Goal: Information Seeking & Learning: Find specific fact

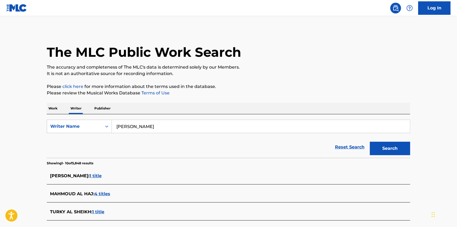
click at [60, 108] on div "Work Writer Publisher" at bounding box center [229, 108] width 364 height 11
click at [55, 110] on p "Work" at bounding box center [53, 108] width 12 height 11
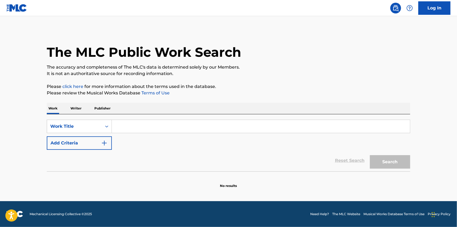
drag, startPoint x: 149, startPoint y: 126, endPoint x: 168, endPoint y: 126, distance: 18.6
click at [149, 126] on input "Search Form" at bounding box center [261, 126] width 298 height 13
paste input "TAAL ZAIDON AL MOAYAD"
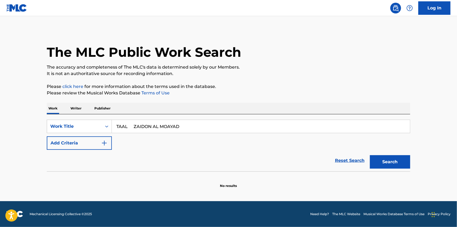
type input "TAAL ZAIDON AL MOAYAD"
click at [76, 150] on div "Reset Search Search" at bounding box center [229, 161] width 364 height 22
click at [78, 147] on button "Add Criteria" at bounding box center [79, 142] width 65 height 13
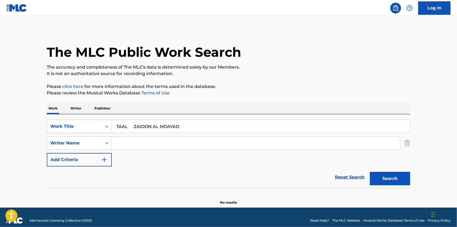
drag, startPoint x: 167, startPoint y: 141, endPoint x: 187, endPoint y: 143, distance: 20.6
click at [167, 141] on input "Search Form" at bounding box center [256, 143] width 288 height 13
paste input "ZAIDON AL MOAYAD"
type input "ZAIDON AL MOAYAD"
drag, startPoint x: 131, startPoint y: 126, endPoint x: 272, endPoint y: 125, distance: 141.5
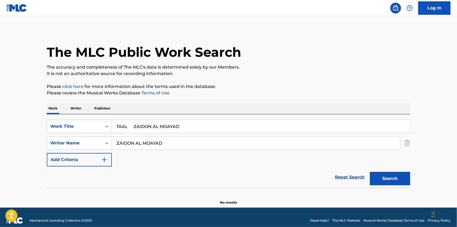
click at [272, 125] on input "TAAL ZAIDON AL MOAYAD" at bounding box center [261, 126] width 298 height 13
type input "TAAL"
click at [387, 180] on button "Search" at bounding box center [390, 178] width 40 height 13
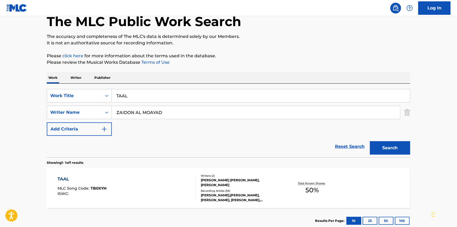
scroll to position [65, 0]
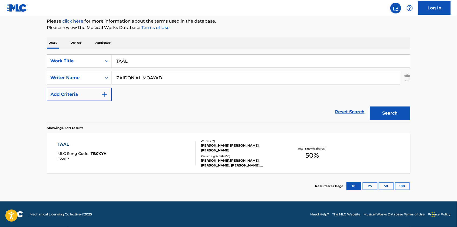
click at [233, 152] on div "[PERSON_NAME] [PERSON_NAME], [PERSON_NAME]" at bounding box center [241, 148] width 81 height 10
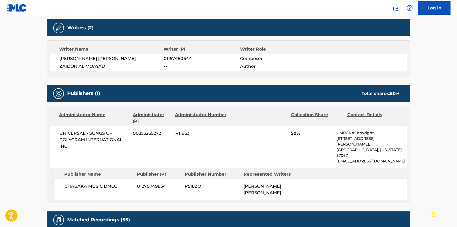
scroll to position [179, 0]
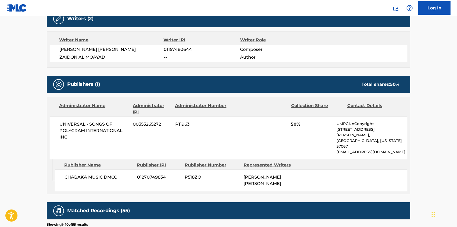
click at [88, 56] on span "ZAIDON AL MOAYAD" at bounding box center [111, 57] width 104 height 6
click at [89, 56] on span "ZAIDON AL MOAYAD" at bounding box center [111, 57] width 104 height 6
copy div "ZAIDON AL MOAYAD"
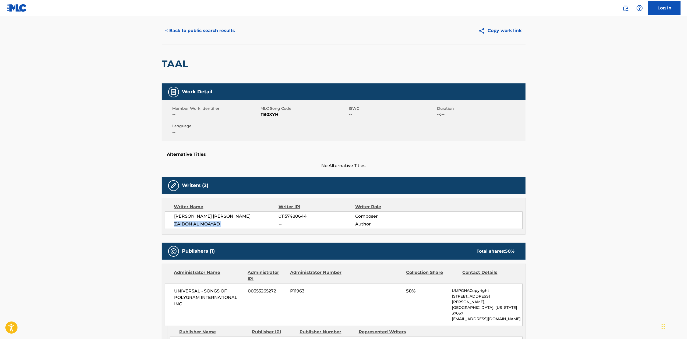
scroll to position [0, 0]
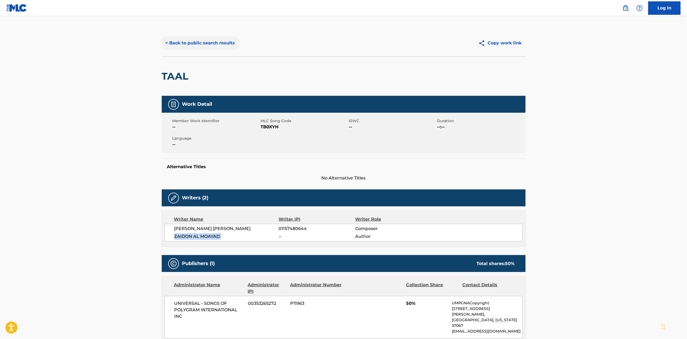
click at [180, 41] on button "< Back to public search results" at bounding box center [200, 42] width 77 height 13
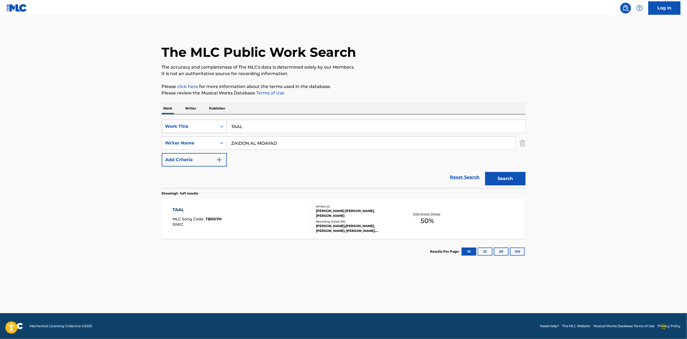
drag, startPoint x: 273, startPoint y: 129, endPoint x: 186, endPoint y: 123, distance: 87.4
click at [186, 123] on div "SearchWithCriteriae2cab709-970e-4059-8285-f2ffa9396b61 Work Title TAAL" at bounding box center [344, 126] width 364 height 13
paste input "[PERSON_NAME]"
type input "[PERSON_NAME]"
click at [268, 138] on input "ZAIDON AL MOAYAD" at bounding box center [371, 143] width 288 height 13
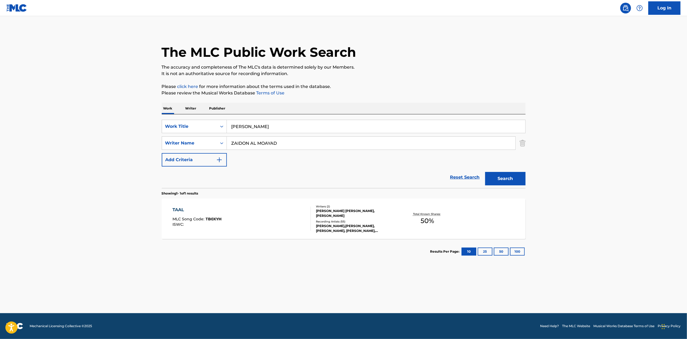
paste input "[PERSON_NAME]"
type input "[PERSON_NAME]"
click at [457, 182] on button "Search" at bounding box center [505, 178] width 40 height 13
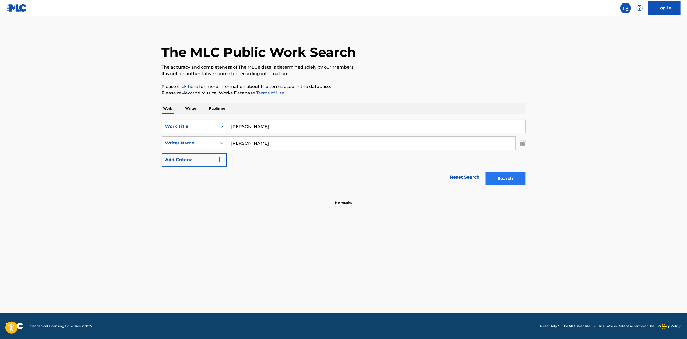
click at [457, 174] on button "Search" at bounding box center [505, 178] width 40 height 13
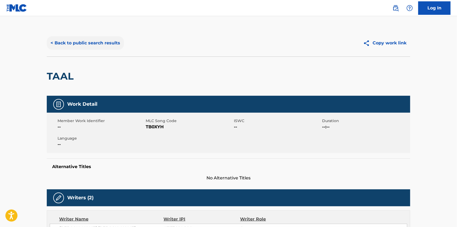
click at [94, 37] on button "< Back to public search results" at bounding box center [85, 42] width 77 height 13
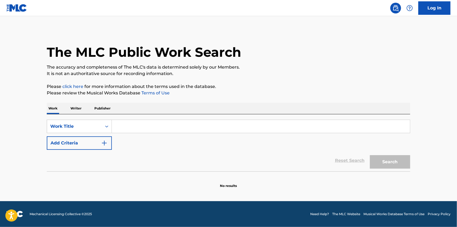
click at [75, 108] on p "Writer" at bounding box center [76, 108] width 14 height 11
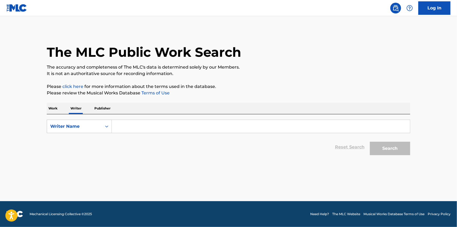
click at [153, 126] on input "Search Form" at bounding box center [261, 126] width 298 height 13
paste input "ZAIDON AL MOAYAD"
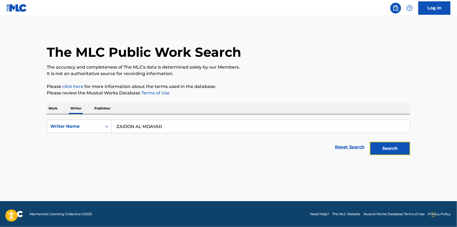
click at [397, 147] on button "Search" at bounding box center [390, 148] width 40 height 13
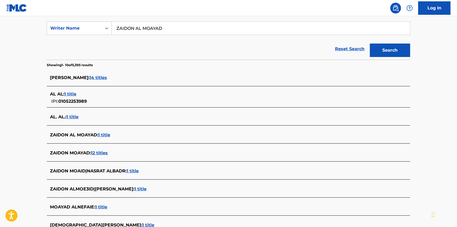
scroll to position [108, 0]
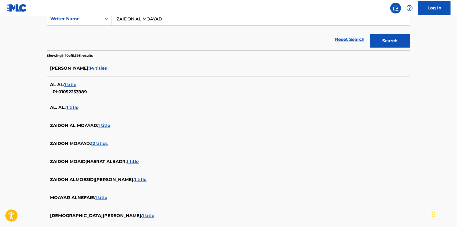
click at [106, 126] on span "1 title" at bounding box center [104, 125] width 12 height 5
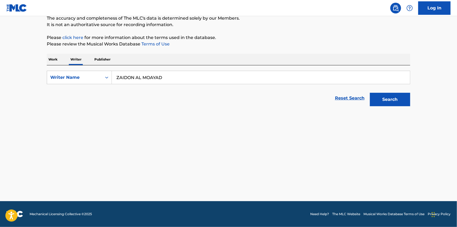
scroll to position [49, 0]
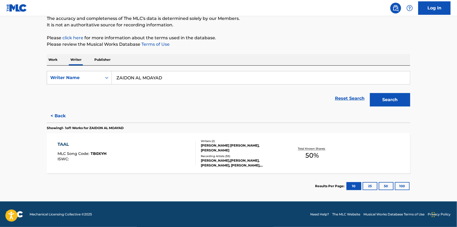
drag, startPoint x: 148, startPoint y: 79, endPoint x: 113, endPoint y: 75, distance: 35.2
click at [113, 75] on input "ZAIDON AL MOAYAD" at bounding box center [261, 77] width 298 height 13
click at [251, 43] on p "Please review the Musical Works Database Terms of Use" at bounding box center [229, 44] width 364 height 6
drag, startPoint x: 177, startPoint y: 76, endPoint x: 129, endPoint y: 78, distance: 48.5
click at [134, 78] on input "ZAIDON AL MOAYAD" at bounding box center [261, 77] width 298 height 13
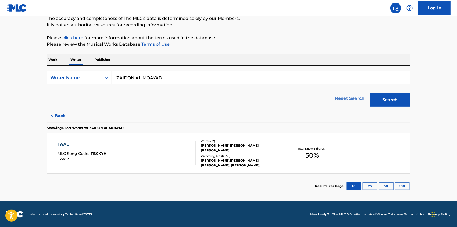
paste input "[PERSON_NAME]"
type input "[PERSON_NAME]"
click at [387, 98] on button "Search" at bounding box center [390, 99] width 40 height 13
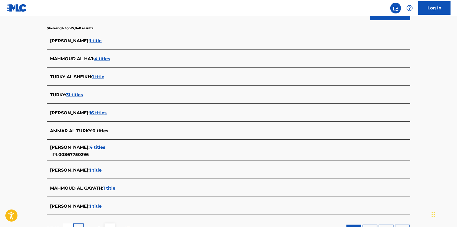
scroll to position [143, 0]
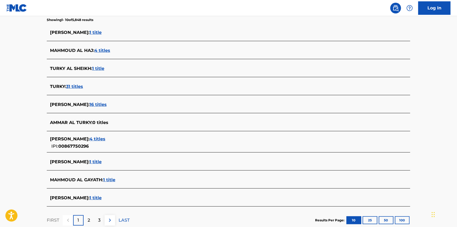
click at [107, 103] on span "16 titles" at bounding box center [98, 104] width 17 height 5
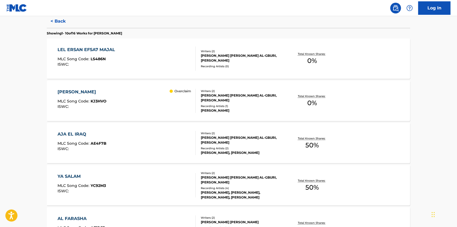
click at [214, 60] on div "MOHAMMED WASSEF SUHAIL AL-GBURI, MAHMOUD AL TURKY" at bounding box center [241, 58] width 81 height 10
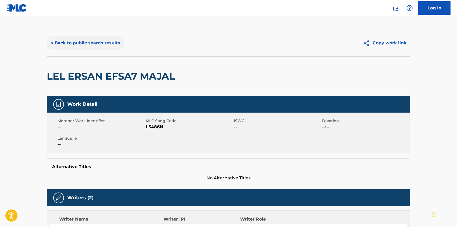
click at [63, 48] on button "< Back to public search results" at bounding box center [85, 42] width 77 height 13
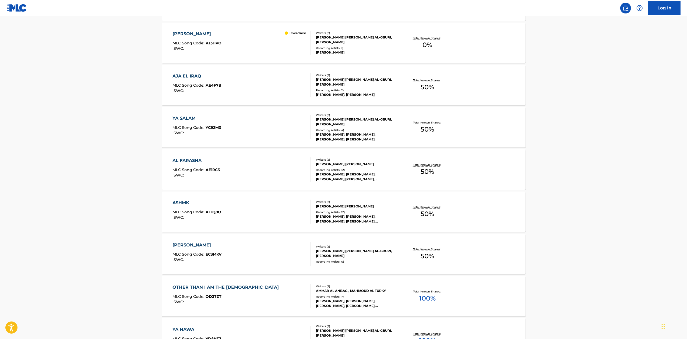
scroll to position [108, 0]
